Goal: Transaction & Acquisition: Purchase product/service

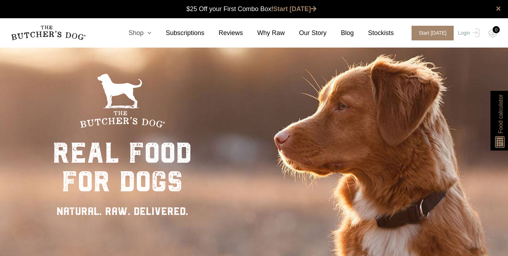
click at [143, 35] on link "Shop" at bounding box center [132, 33] width 37 height 10
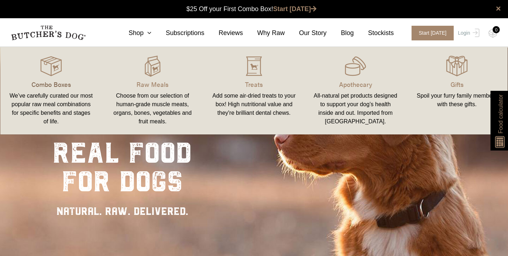
click at [40, 82] on p "Combo Boxes" at bounding box center [51, 84] width 84 height 10
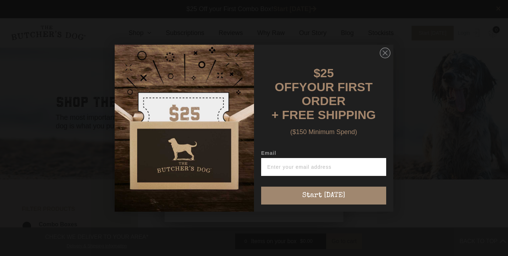
scroll to position [0, 0]
type input "2025"
click input "Submit" at bounding box center [0, 0] width 0 height 0
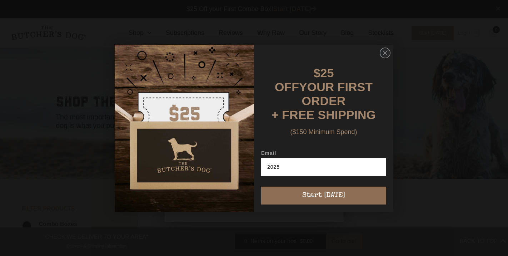
click at [331, 197] on button "Start [DATE]" at bounding box center [323, 196] width 125 height 18
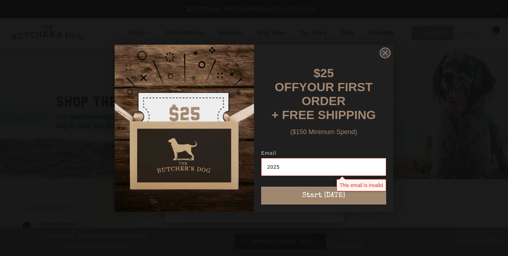
click at [388, 58] on circle "Close dialog" at bounding box center [385, 53] width 10 height 10
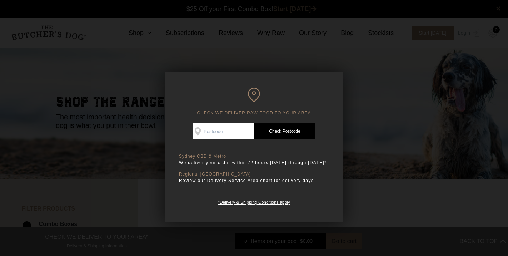
click at [201, 134] on input "Check Availability At" at bounding box center [224, 131] width 62 height 16
type input "2025"
click at [288, 129] on link "Check Postcode" at bounding box center [285, 131] width 62 height 16
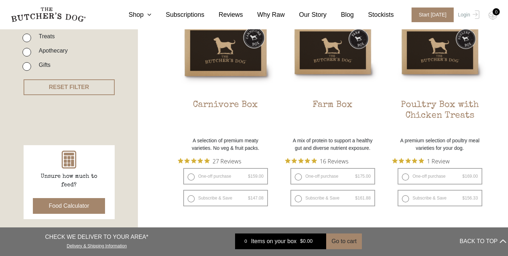
scroll to position [215, 0]
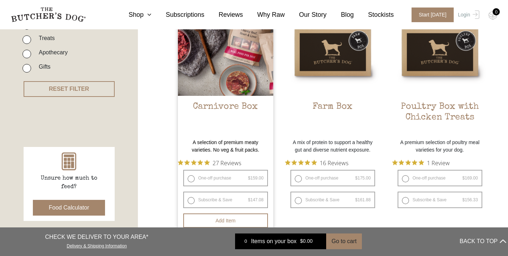
click at [218, 65] on img at bounding box center [225, 47] width 95 height 95
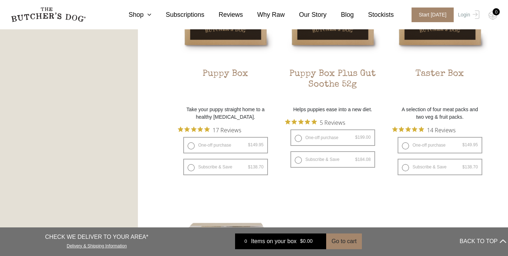
scroll to position [500, 0]
click at [447, 84] on h2 "Taster Box" at bounding box center [440, 85] width 95 height 34
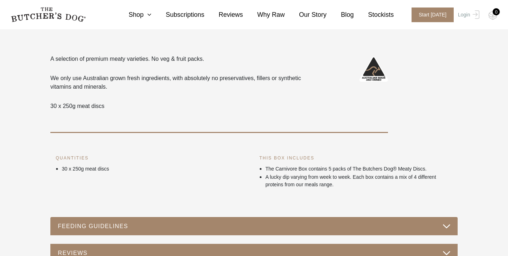
scroll to position [195, 0]
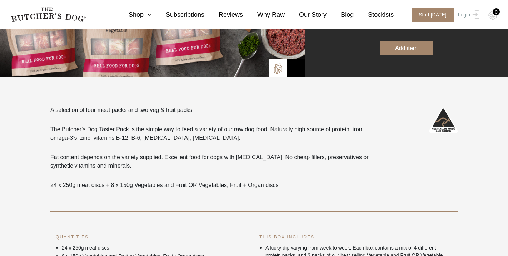
scroll to position [151, 0]
